Goal: Task Accomplishment & Management: Complete application form

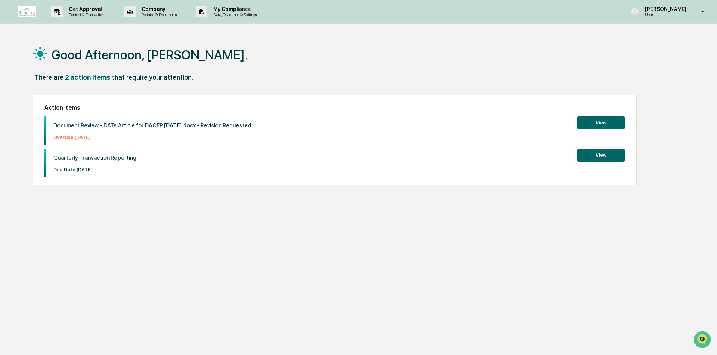
click at [599, 155] on button "View" at bounding box center [601, 155] width 48 height 13
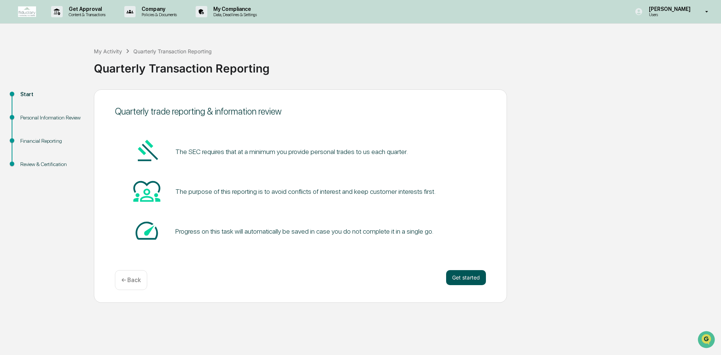
click at [468, 277] on button "Get started" at bounding box center [466, 277] width 40 height 15
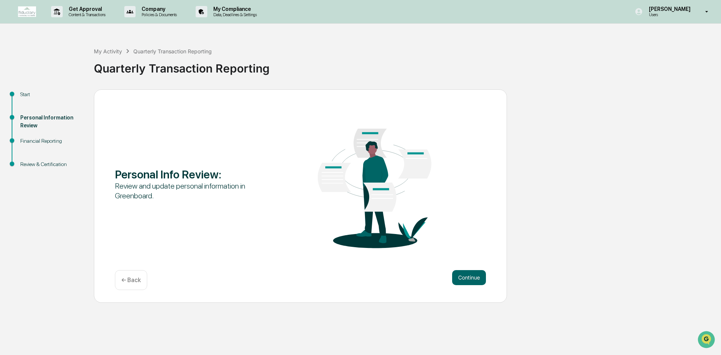
click at [468, 277] on button "Continue" at bounding box center [469, 277] width 34 height 15
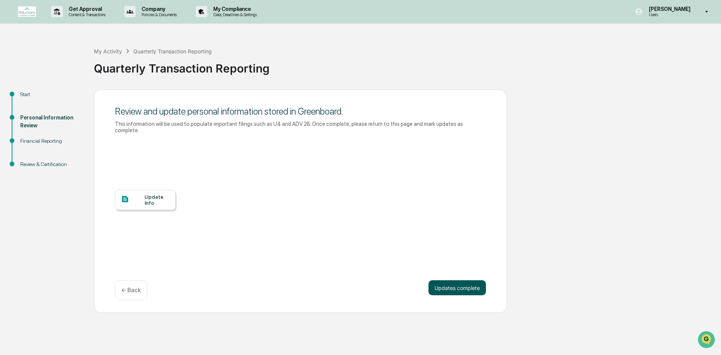
click at [460, 280] on button "Updates complete" at bounding box center [456, 287] width 57 height 15
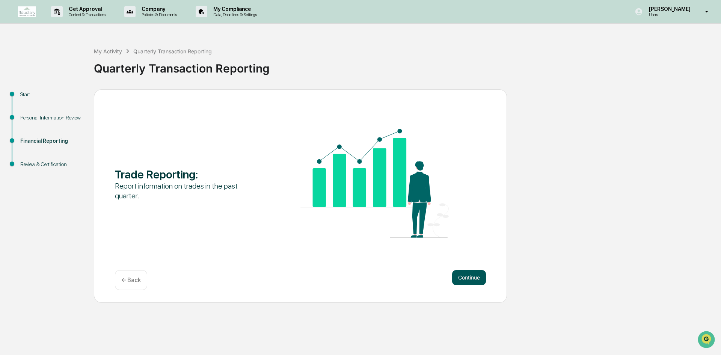
click at [460, 279] on button "Continue" at bounding box center [469, 277] width 34 height 15
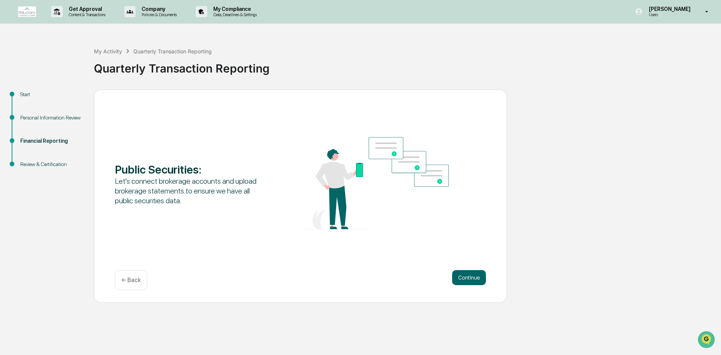
click at [460, 279] on button "Continue" at bounding box center [469, 277] width 34 height 15
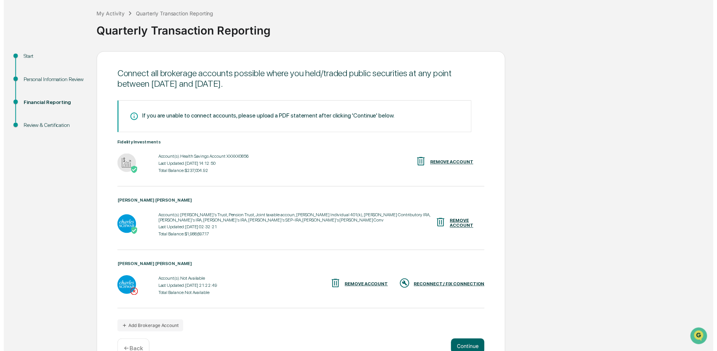
scroll to position [57, 0]
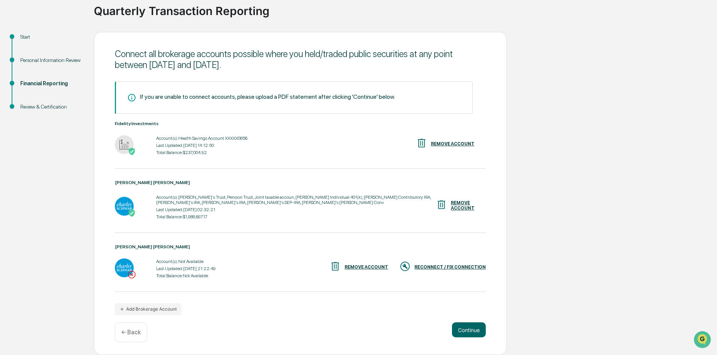
click at [445, 267] on div "RECONNECT / FIX CONNECTION" at bounding box center [450, 266] width 71 height 5
click at [469, 328] on button "Continue" at bounding box center [469, 329] width 34 height 15
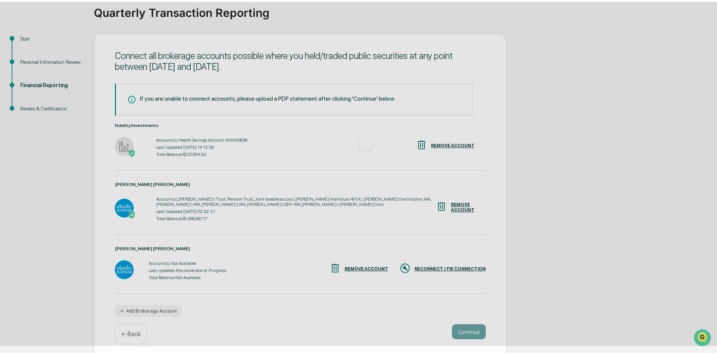
scroll to position [0, 0]
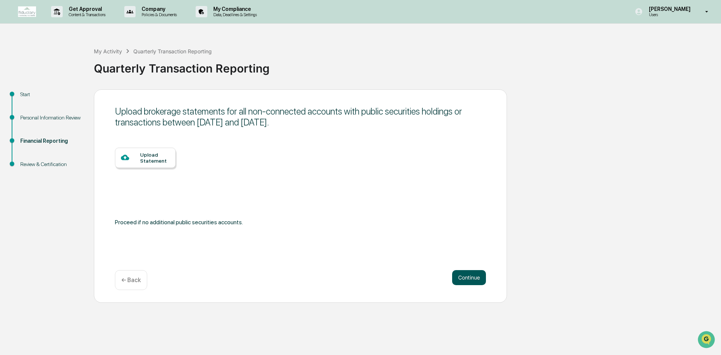
click at [471, 277] on button "Continue" at bounding box center [469, 277] width 34 height 15
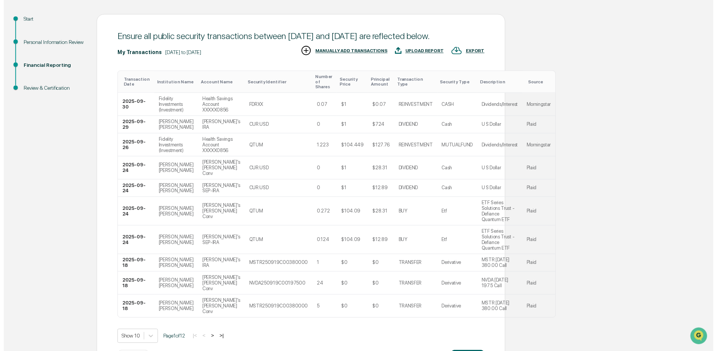
scroll to position [112, 0]
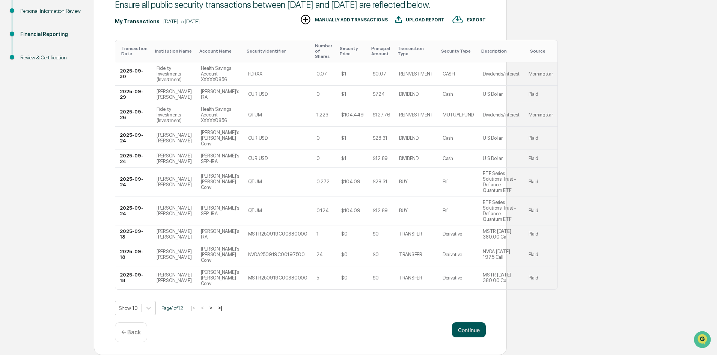
click at [465, 329] on button "Continue" at bounding box center [469, 329] width 34 height 15
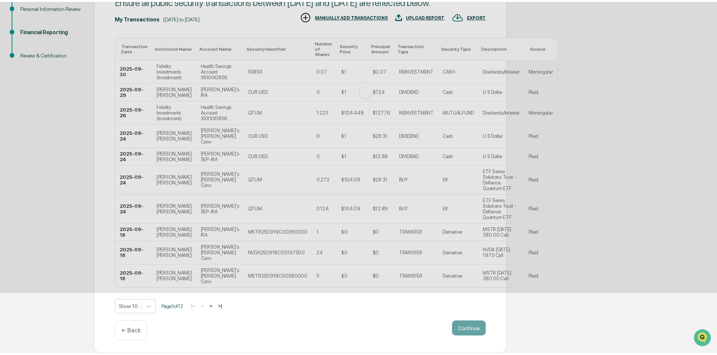
scroll to position [0, 0]
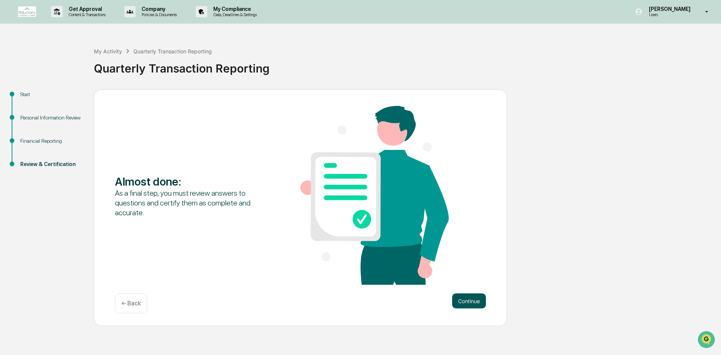
click at [471, 302] on button "Continue" at bounding box center [469, 300] width 34 height 15
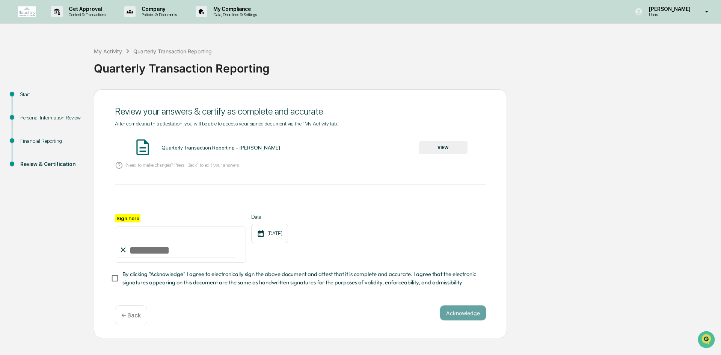
click at [132, 250] on input "Sign here" at bounding box center [180, 244] width 131 height 36
type input "**********"
click at [453, 315] on button "Acknowledge" at bounding box center [463, 312] width 46 height 15
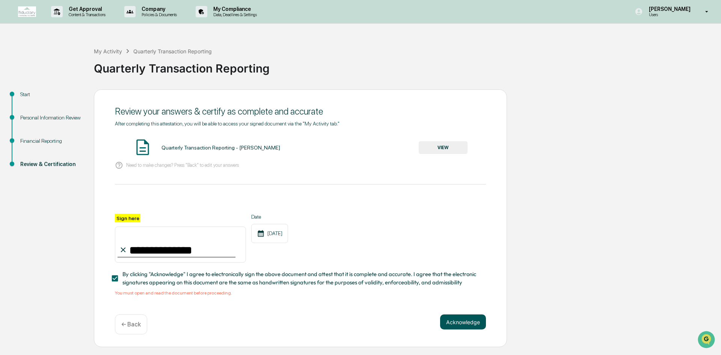
click at [462, 324] on button "Acknowledge" at bounding box center [463, 321] width 46 height 15
click at [442, 147] on button "VIEW" at bounding box center [443, 147] width 49 height 13
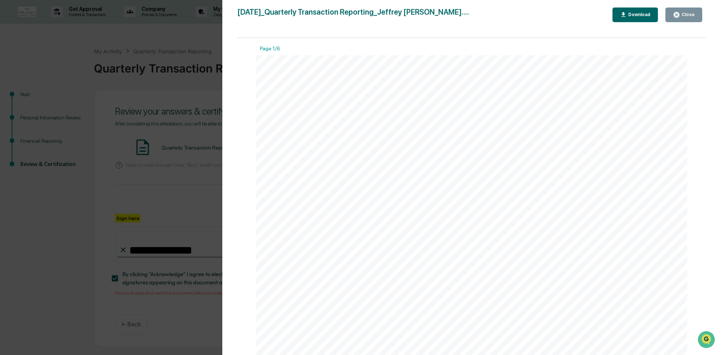
click at [686, 12] on div "Close" at bounding box center [687, 14] width 15 height 5
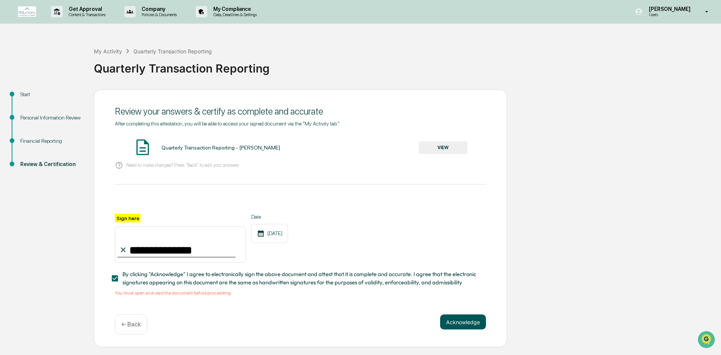
click at [464, 322] on button "Acknowledge" at bounding box center [463, 321] width 46 height 15
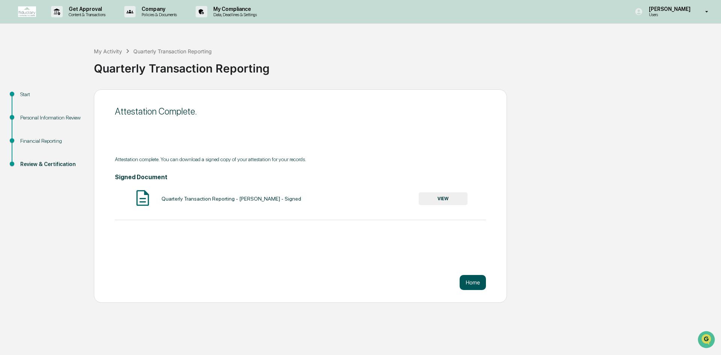
click at [471, 283] on button "Home" at bounding box center [473, 282] width 26 height 15
